Goal: Transaction & Acquisition: Subscribe to service/newsletter

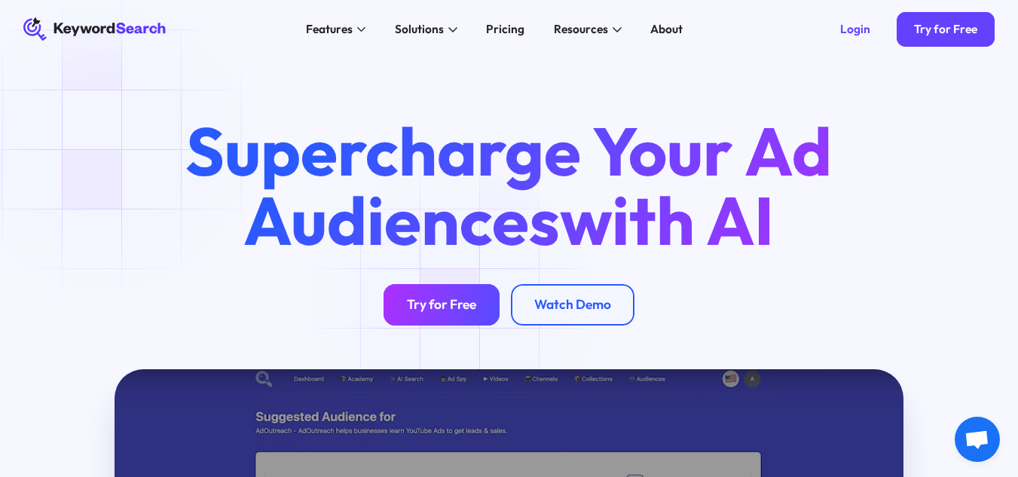
click at [459, 307] on div "Try for Free" at bounding box center [441, 305] width 69 height 17
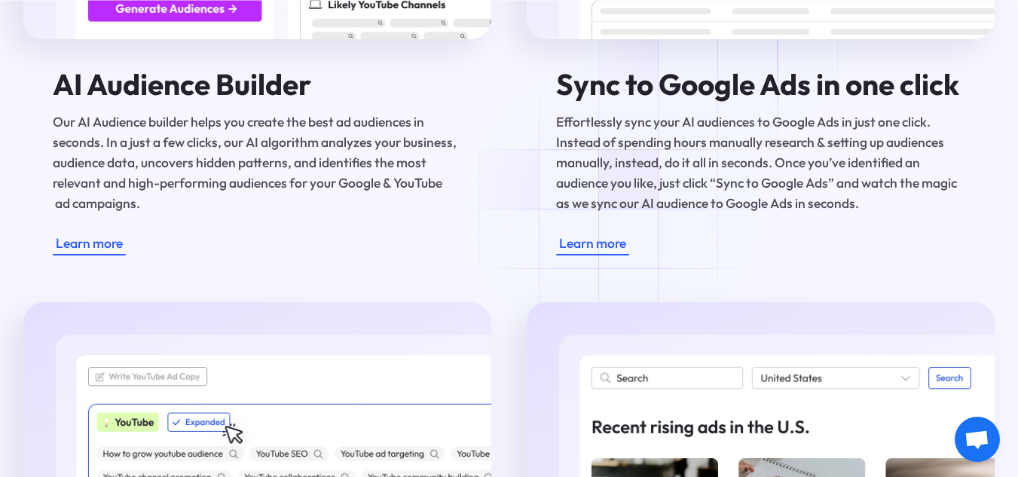
scroll to position [2337, 0]
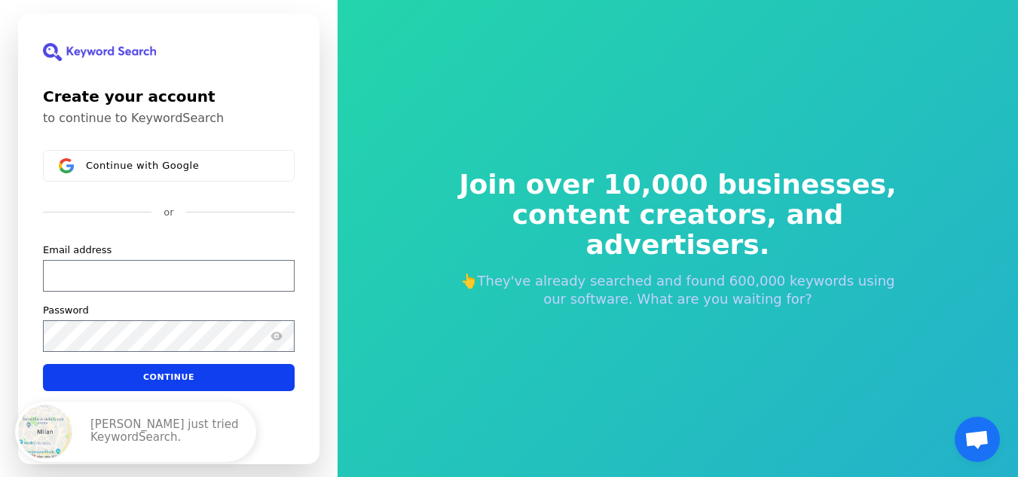
scroll to position [18, 0]
